Goal: Information Seeking & Learning: Find specific fact

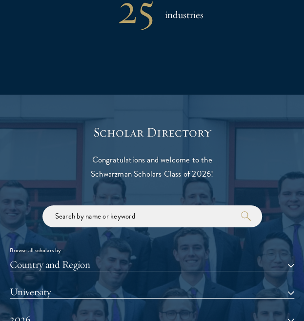
scroll to position [977, 0]
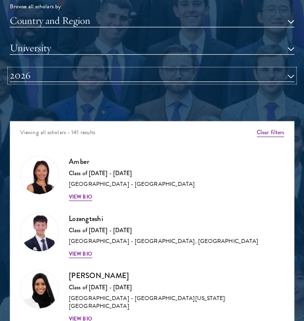
click at [87, 73] on button "2026" at bounding box center [152, 75] width 285 height 13
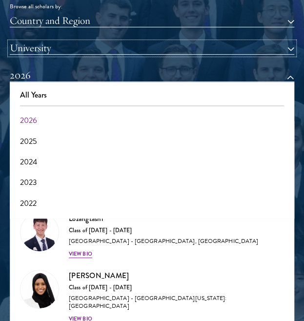
click at [80, 51] on button "University" at bounding box center [152, 48] width 285 height 13
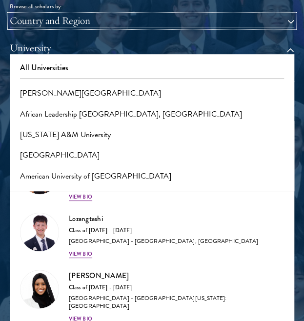
click at [85, 19] on button "Country and Region" at bounding box center [152, 21] width 285 height 13
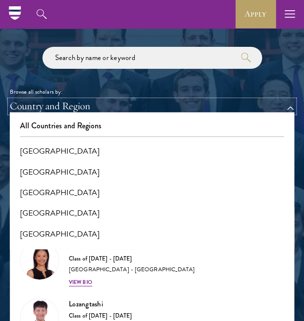
scroll to position [879, 0]
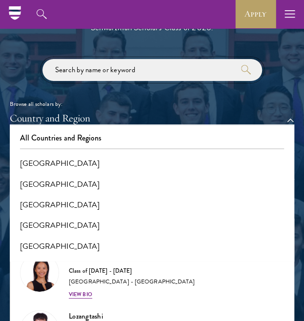
click at [109, 64] on input "search" at bounding box center [152, 70] width 220 height 22
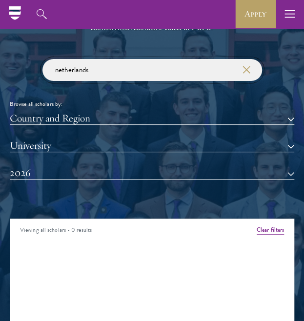
type input "netherlands"
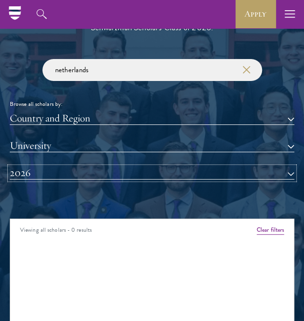
click at [108, 140] on button "2026" at bounding box center [152, 173] width 285 height 13
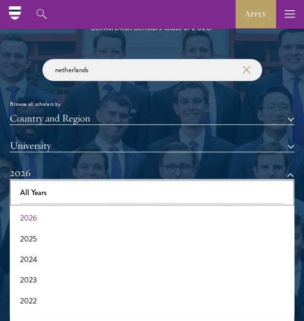
click at [84, 140] on button "All Years" at bounding box center [152, 193] width 279 height 21
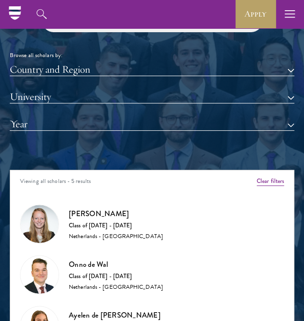
scroll to position [879, 0]
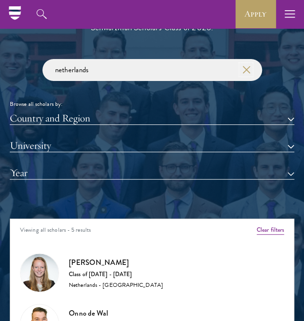
click at [247, 68] on use "button" at bounding box center [247, 70] width 14 height 14
click at [156, 70] on input "search" at bounding box center [152, 70] width 220 height 22
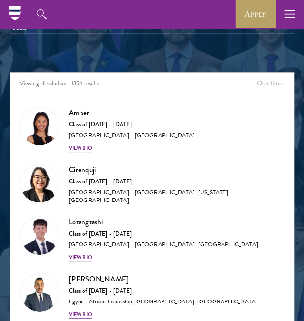
scroll to position [830, 0]
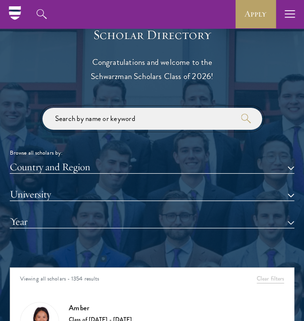
click at [152, 118] on input "search" at bounding box center [152, 119] width 220 height 22
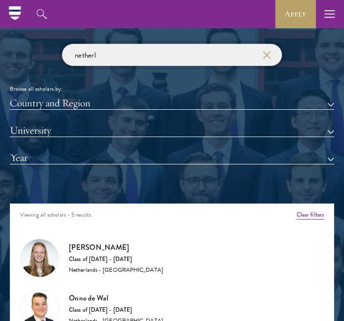
scroll to position [886, 0]
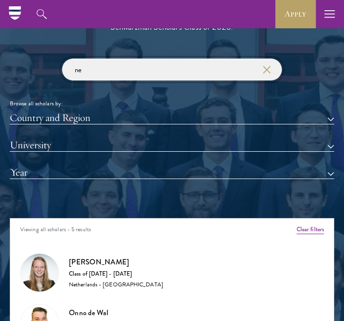
type input "n"
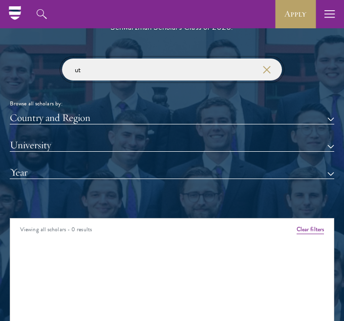
type input "u"
type input "l"
